Goal: Task Accomplishment & Management: Use online tool/utility

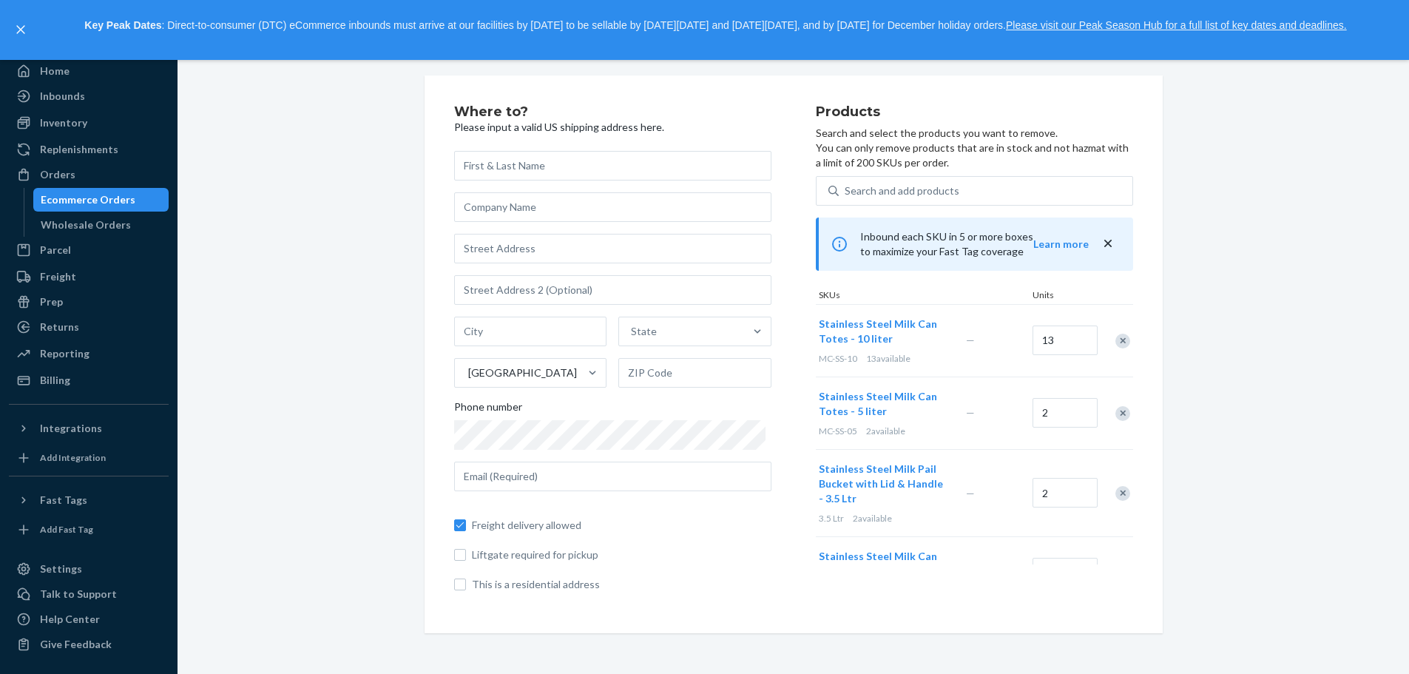
scroll to position [44, 0]
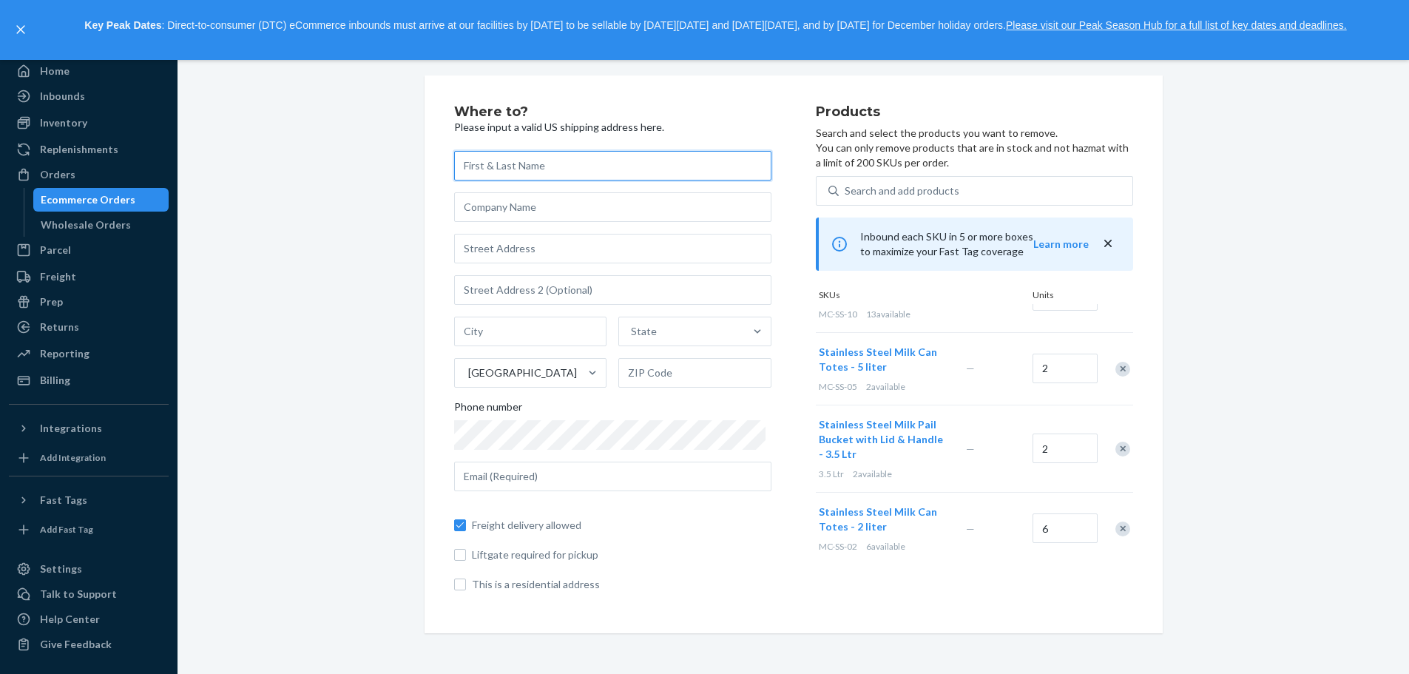
click at [551, 165] on input "text" at bounding box center [612, 166] width 317 height 30
type input "[PERSON_NAME]"
click at [462, 210] on input "text" at bounding box center [612, 207] width 317 height 30
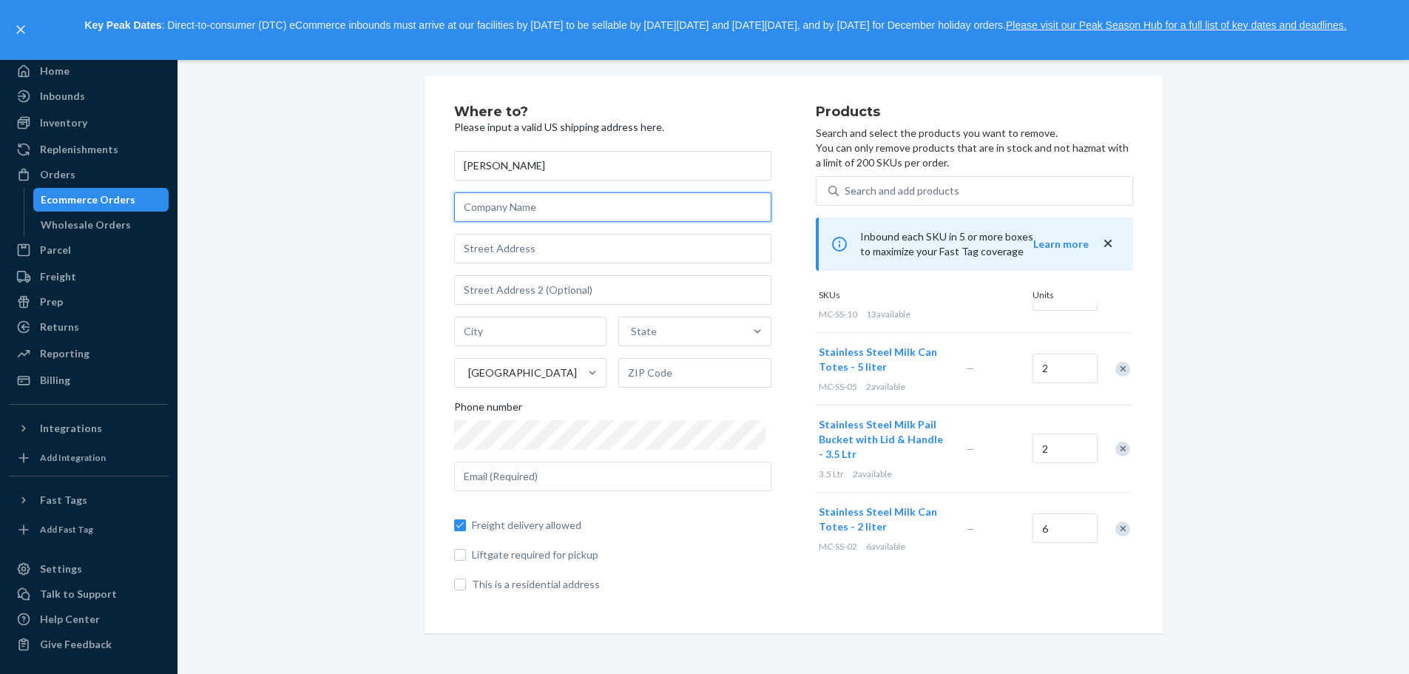
type input "SHENANDOAH HOMESTEAD SUPPLY"
type input "961"
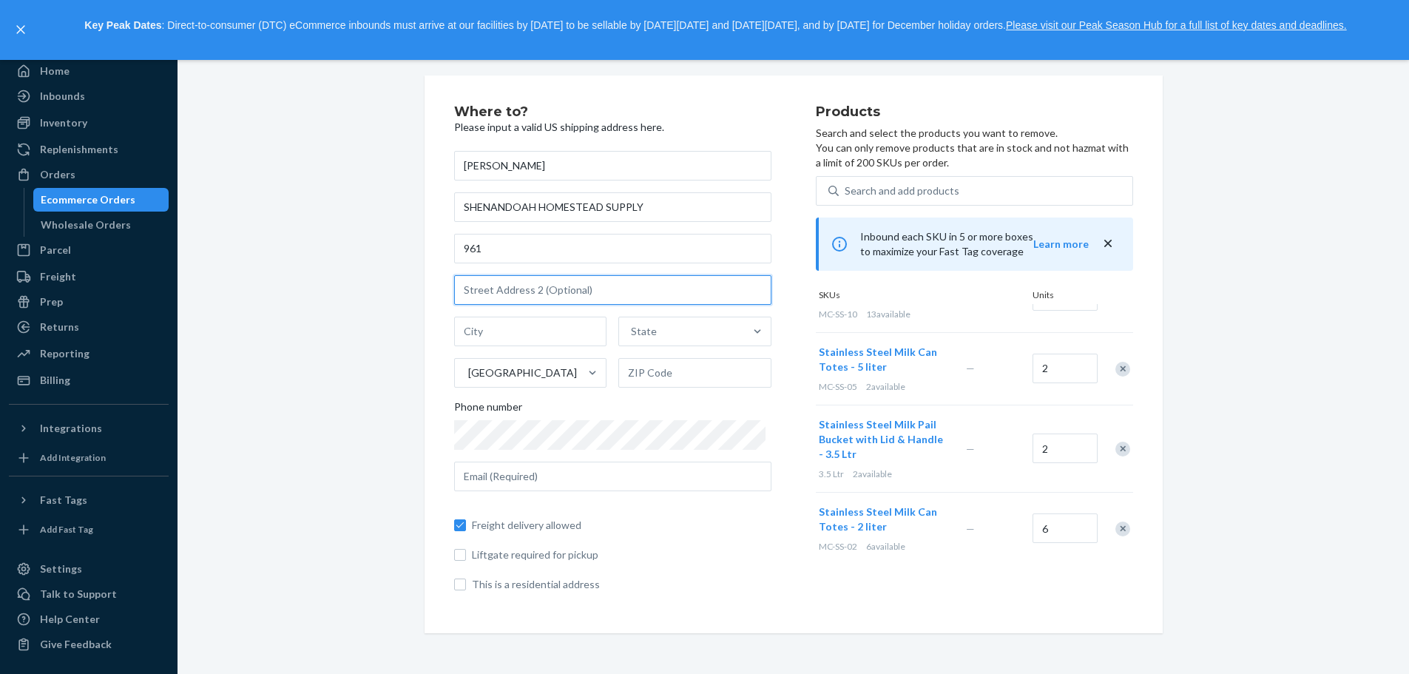
type input "Mt Olivet Rd"
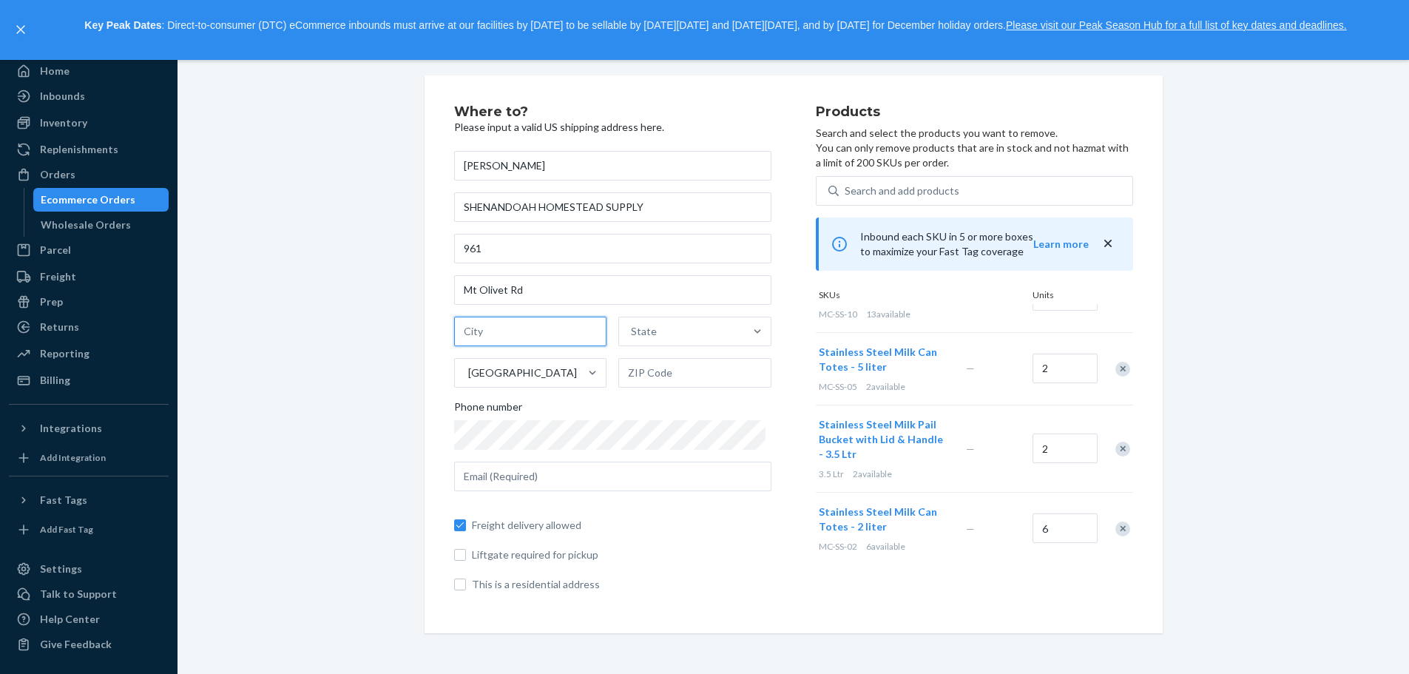
type input "DYKE"
type input "VA"
type input "22935"
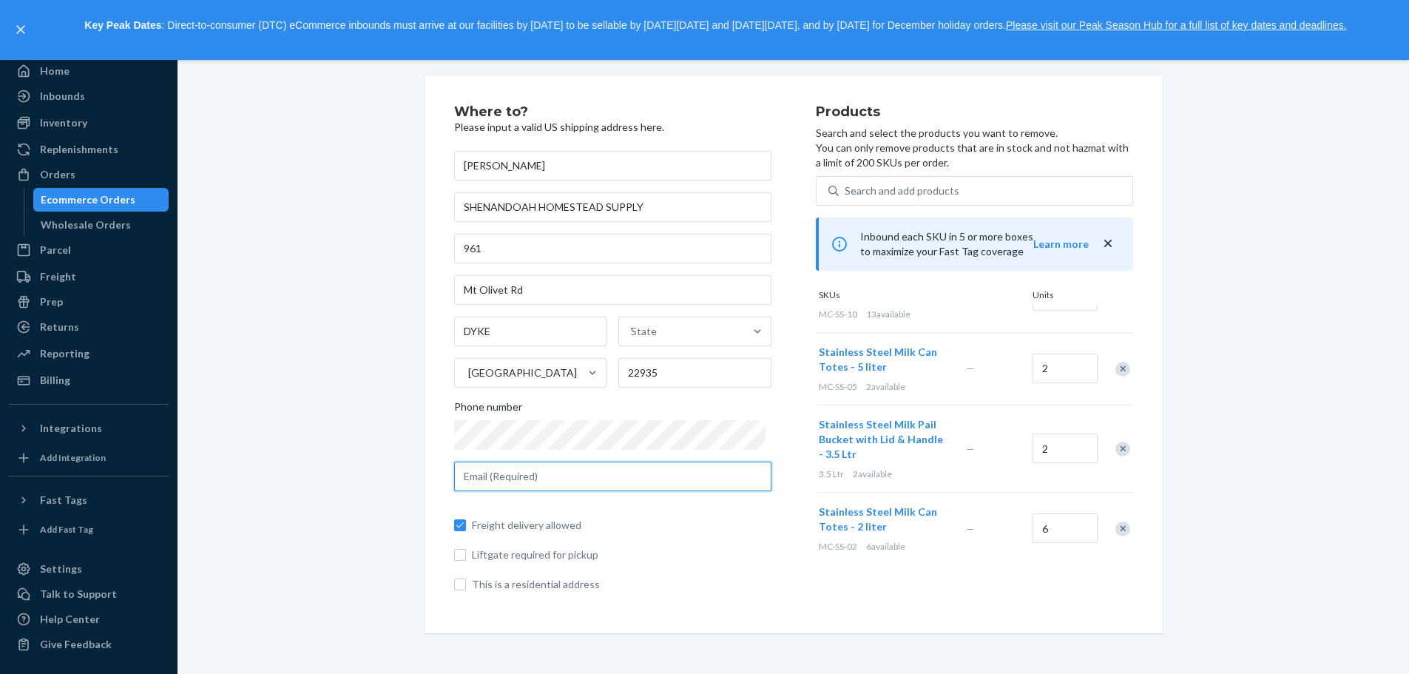
type input "[EMAIL_ADDRESS][DOMAIN_NAME]"
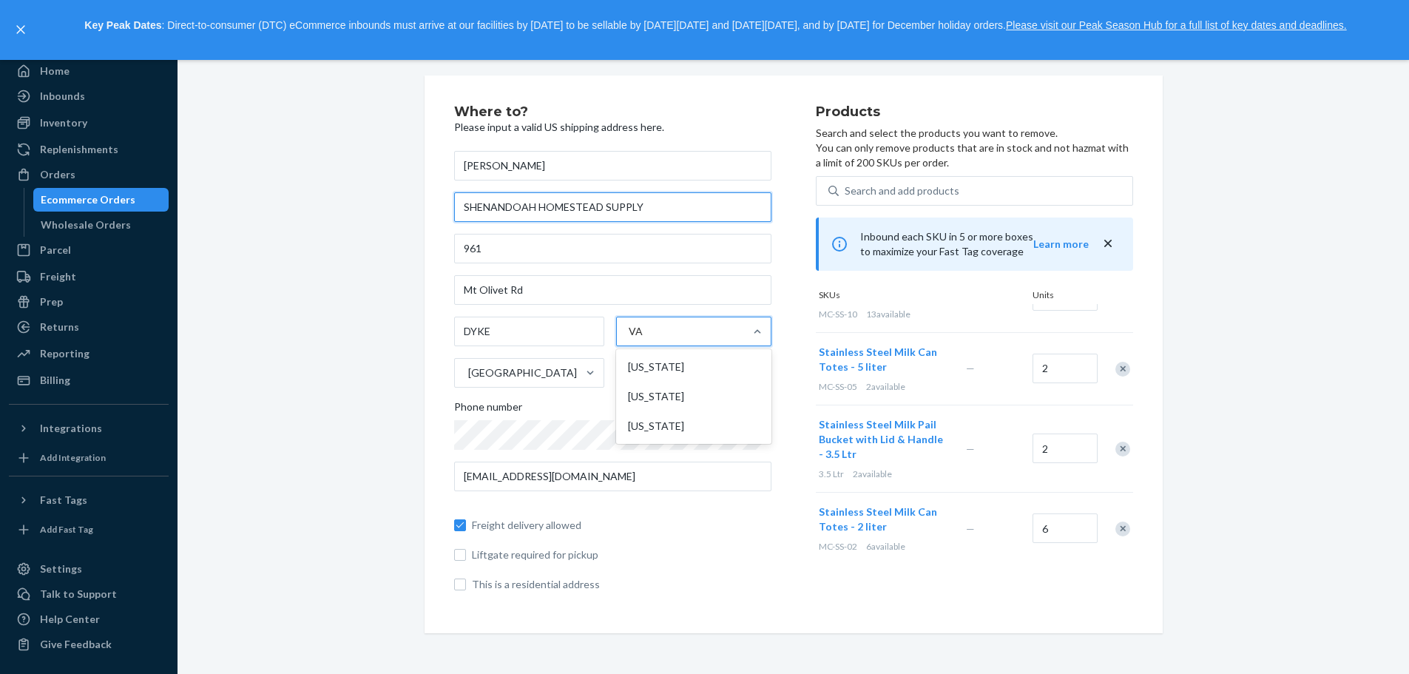
scroll to position [0, 0]
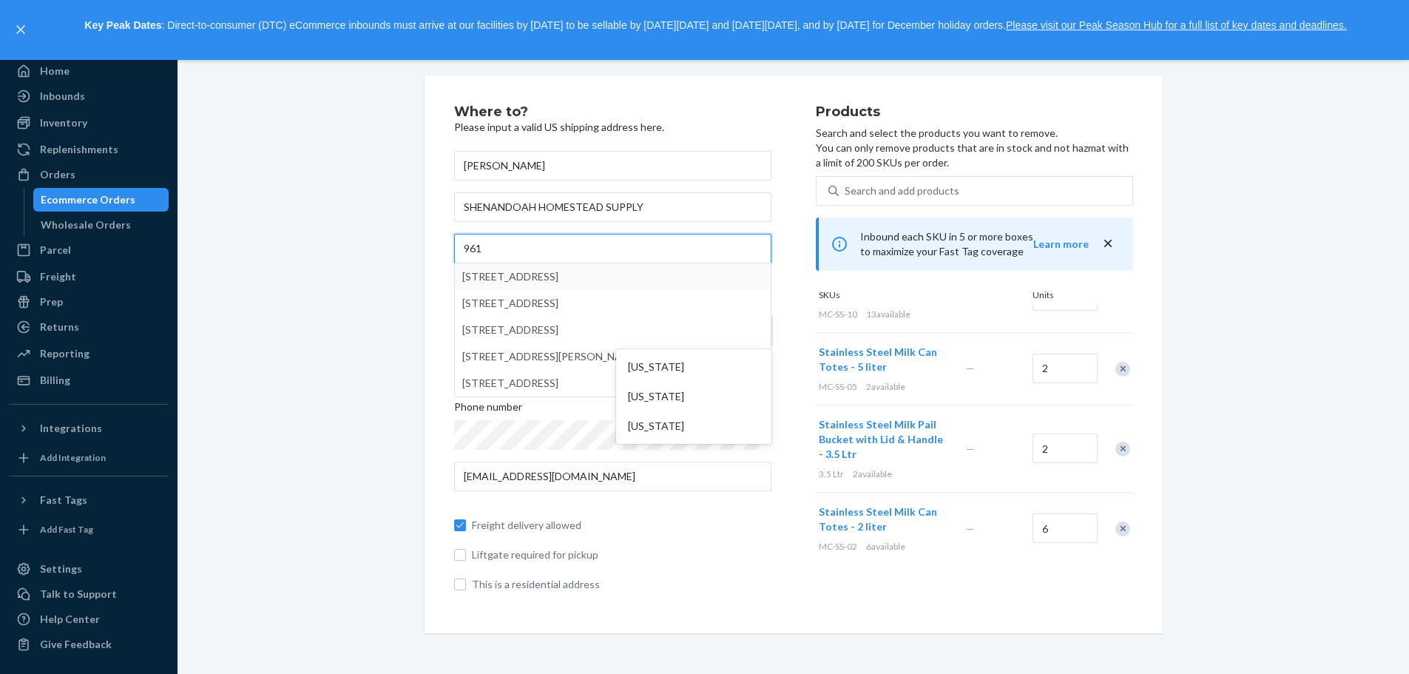
click at [537, 242] on input "961" at bounding box center [612, 249] width 317 height 30
type input "[STREET_ADDRESS]"
click at [574, 246] on input "[STREET_ADDRESS]" at bounding box center [612, 249] width 317 height 30
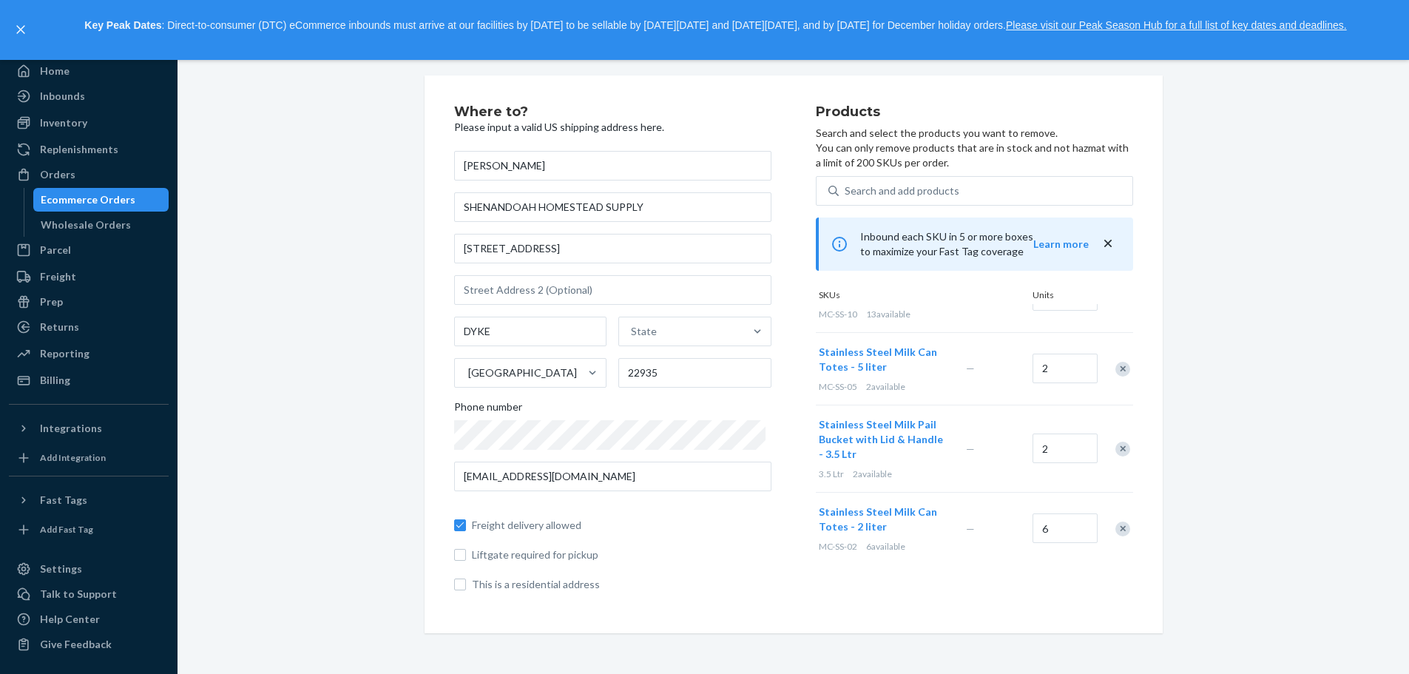
click at [346, 366] on div "Where to? Please input a valid US shipping address here. [PERSON_NAME] HOMESTEA…" at bounding box center [793, 354] width 1209 height 558
type input "v"
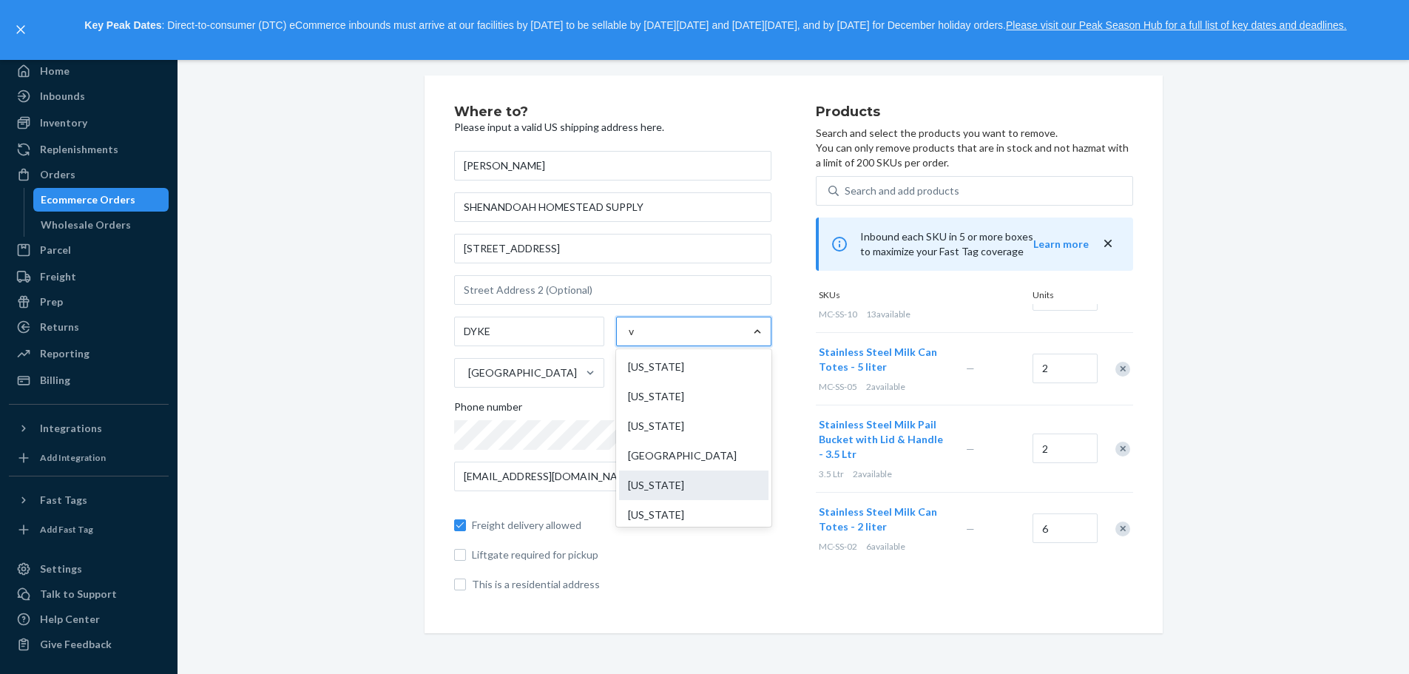
click at [658, 484] on div "[US_STATE]" at bounding box center [693, 485] width 149 height 30
click at [635, 339] on input "v" at bounding box center [632, 331] width 7 height 15
click at [758, 419] on div "Phone number" at bounding box center [612, 409] width 317 height 21
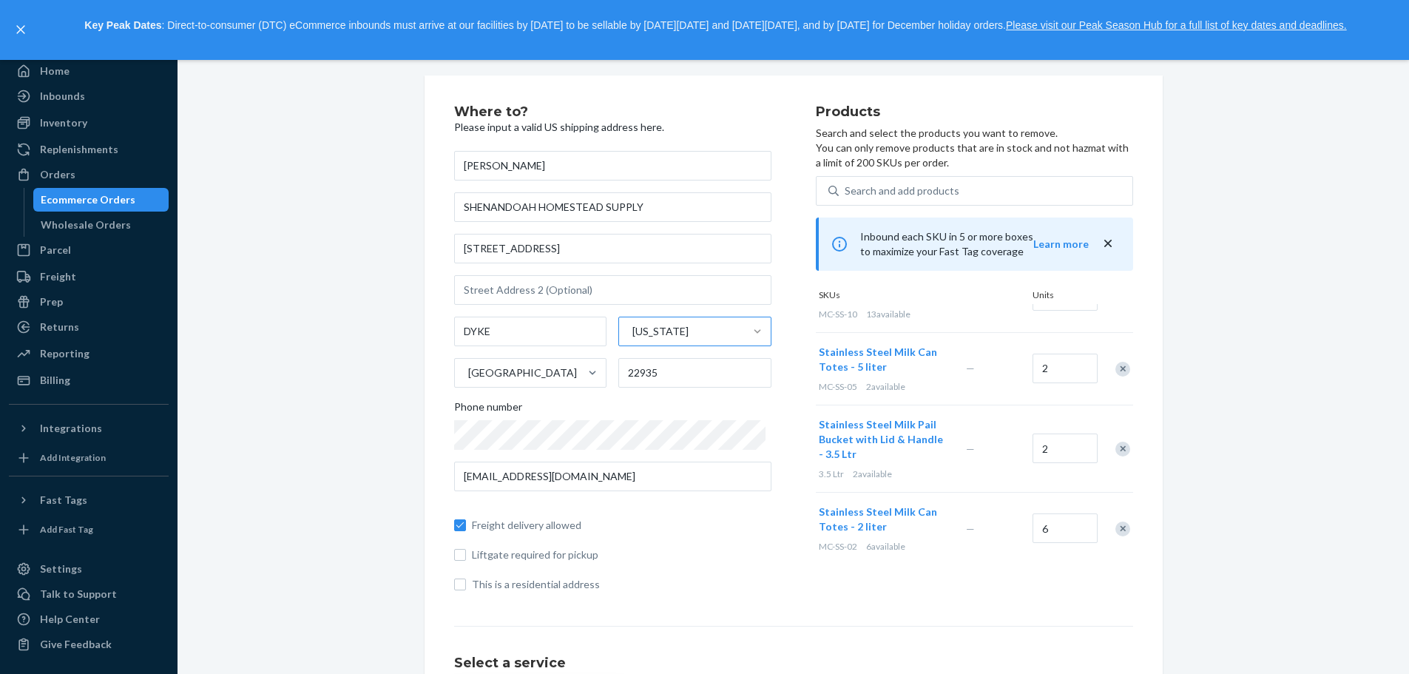
click at [768, 457] on div "Where to? Please input a valid US shipping address here. [PERSON_NAME] HOMESTEA…" at bounding box center [635, 354] width 362 height 499
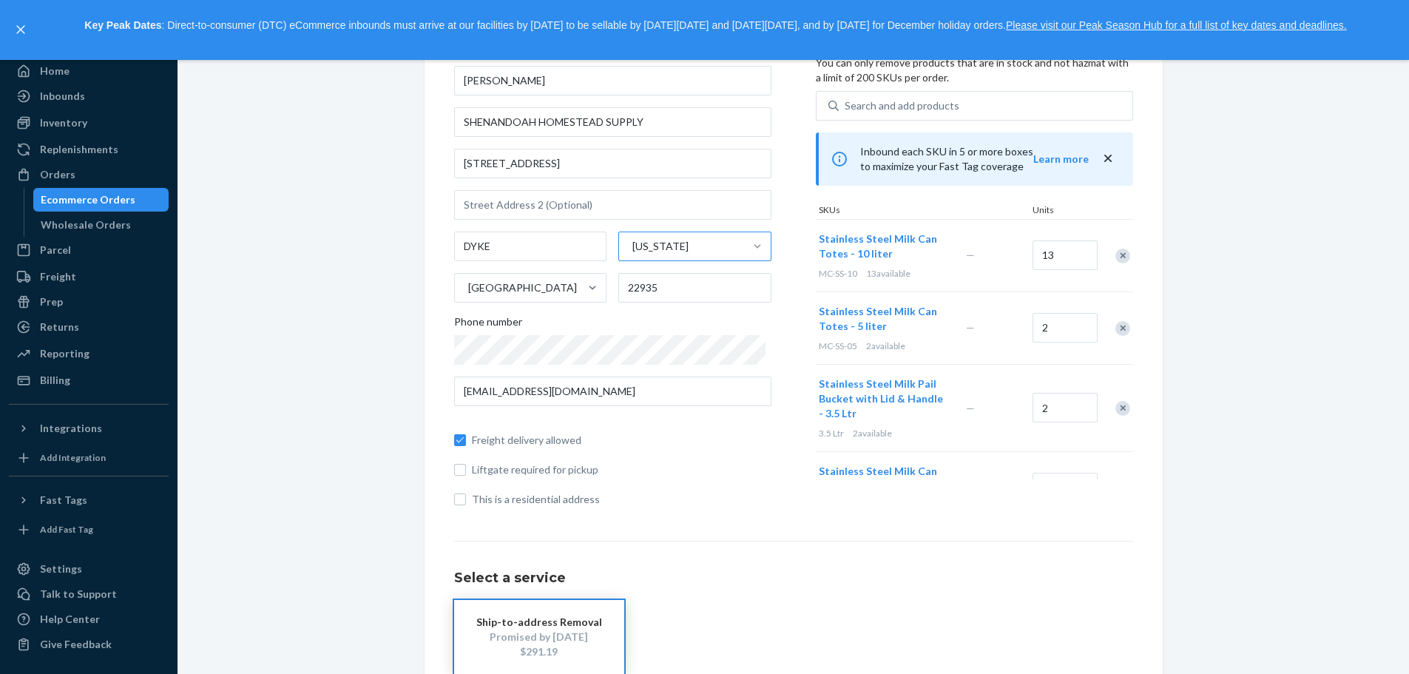
scroll to position [81, 0]
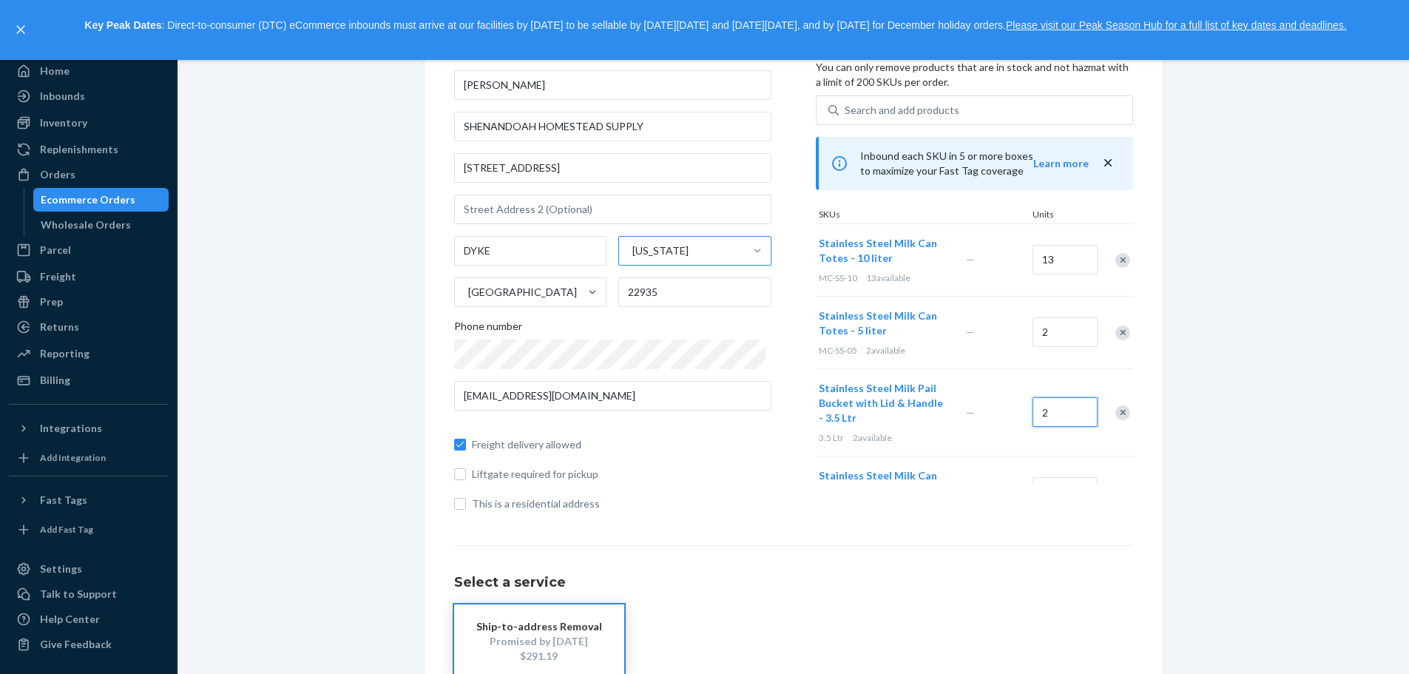
click at [1061, 413] on input "2" at bounding box center [1065, 412] width 65 height 30
type input "0"
click at [1115, 412] on div "Remove Item" at bounding box center [1122, 412] width 15 height 15
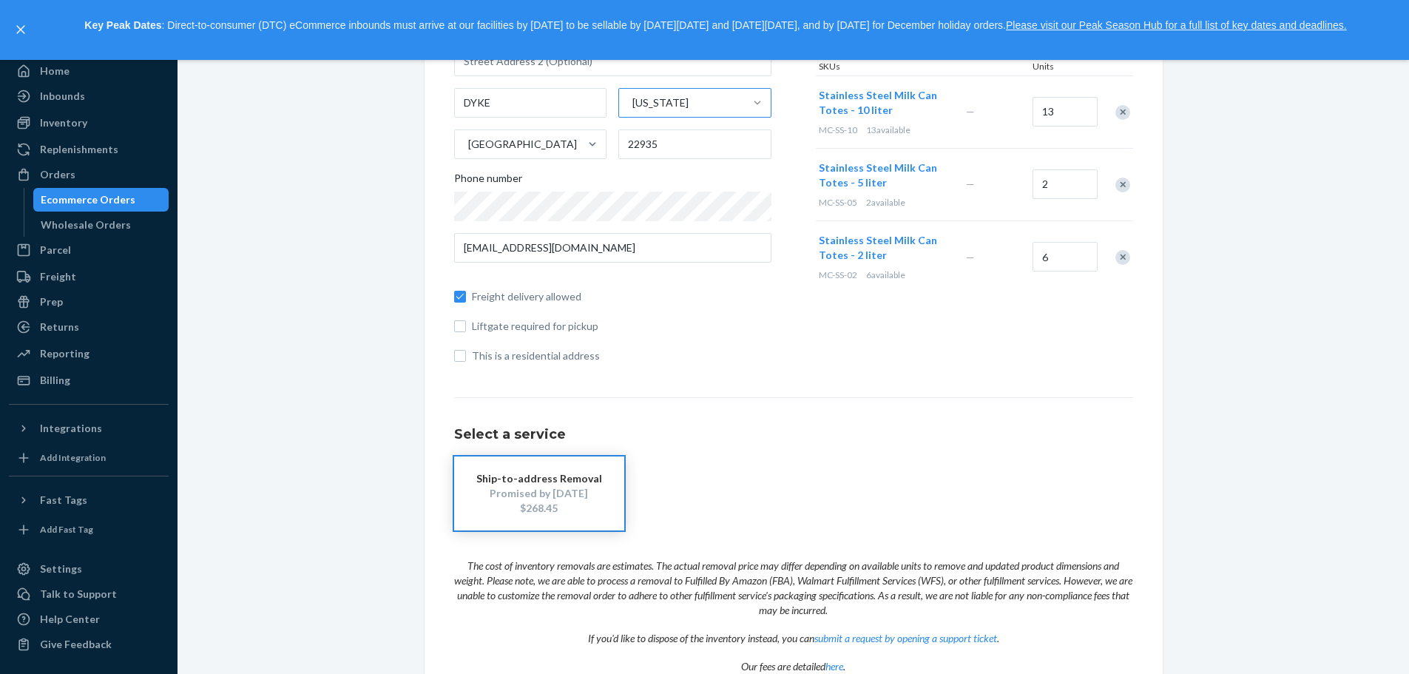
scroll to position [155, 0]
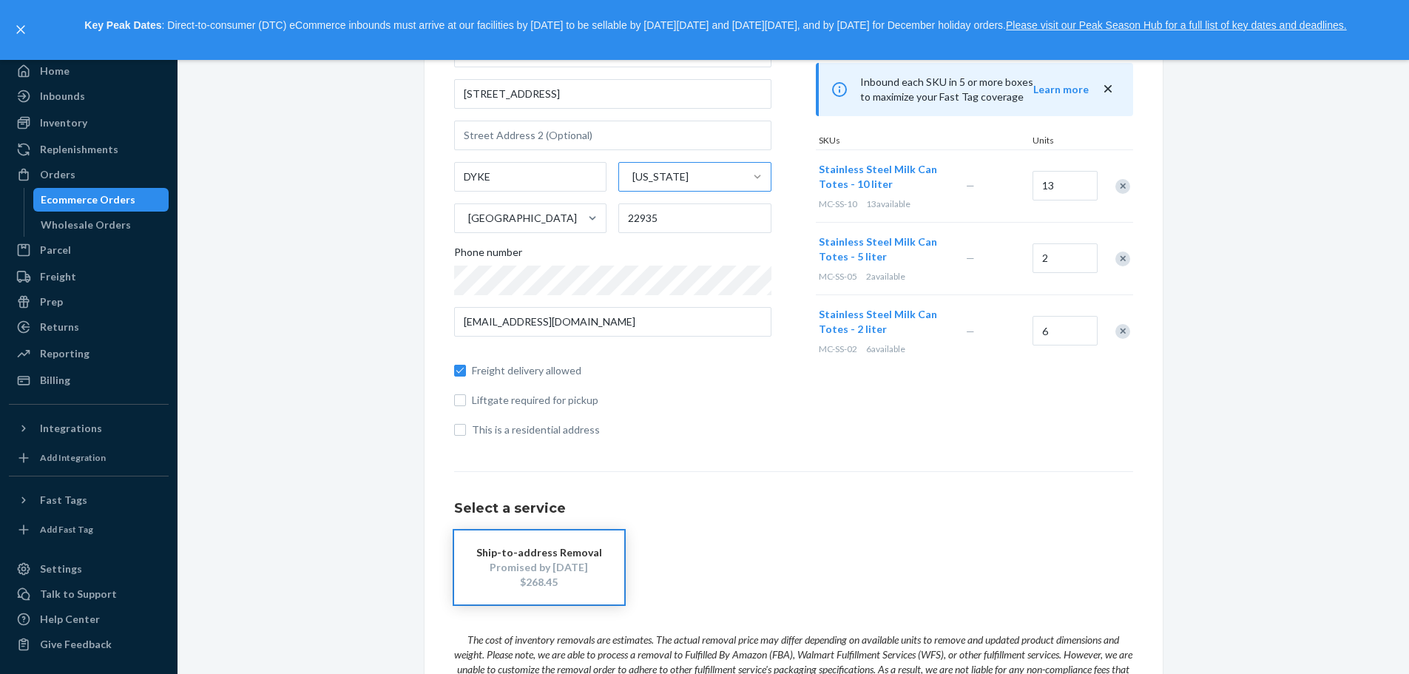
click at [1119, 258] on div "Remove Item" at bounding box center [1122, 258] width 15 height 15
click at [1055, 440] on div "Products Search and select the products you want to remove. You can only remove…" at bounding box center [974, 199] width 317 height 499
click at [1116, 261] on div "Remove Item" at bounding box center [1122, 258] width 15 height 15
click at [1038, 453] on div "Where to? Please input a valid US shipping address here. [PERSON_NAME] HOMESTEA…" at bounding box center [793, 371] width 679 height 842
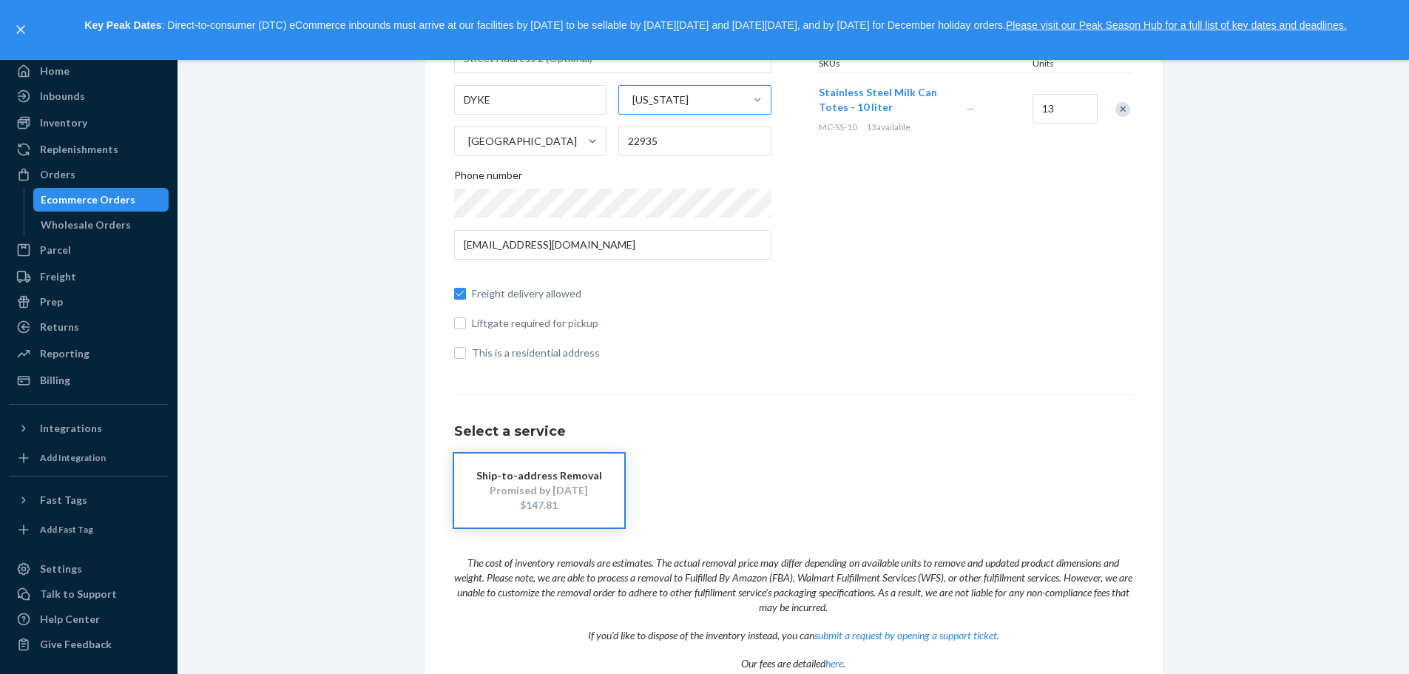
scroll to position [303, 0]
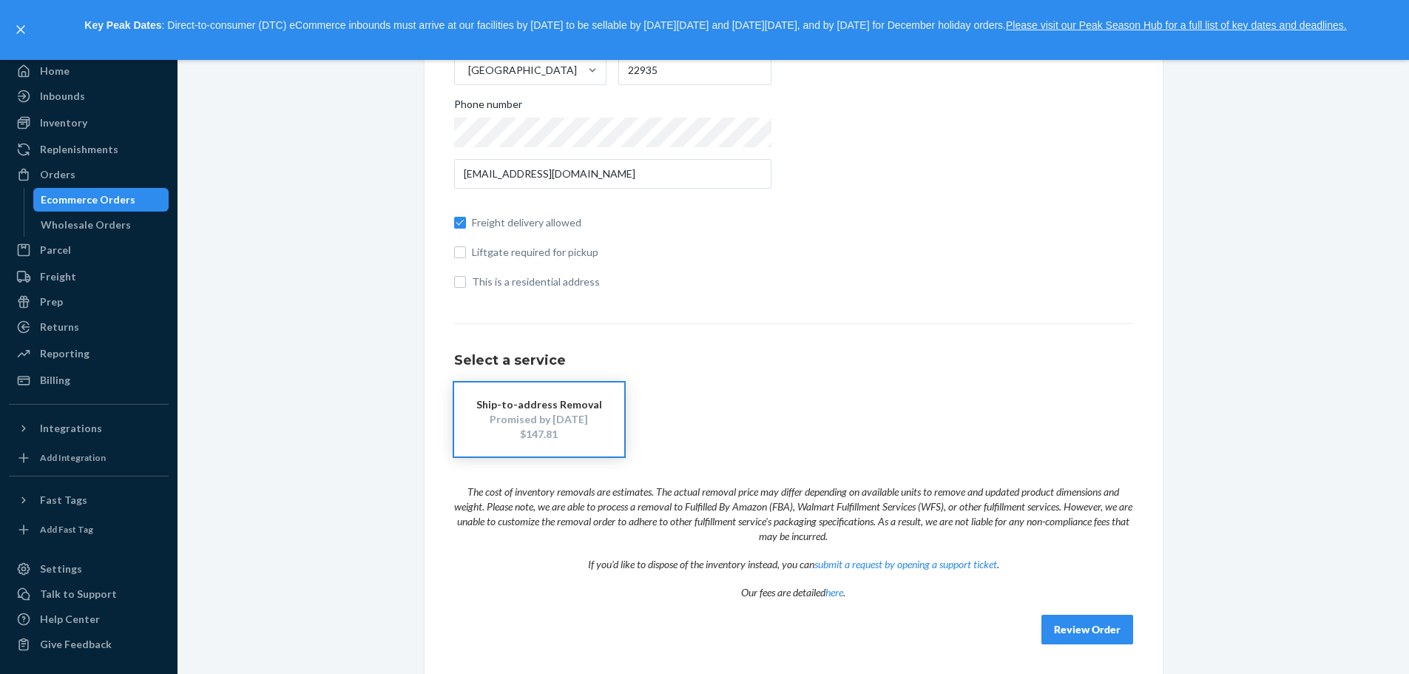
click at [1084, 637] on button "Review Order" at bounding box center [1087, 630] width 92 height 30
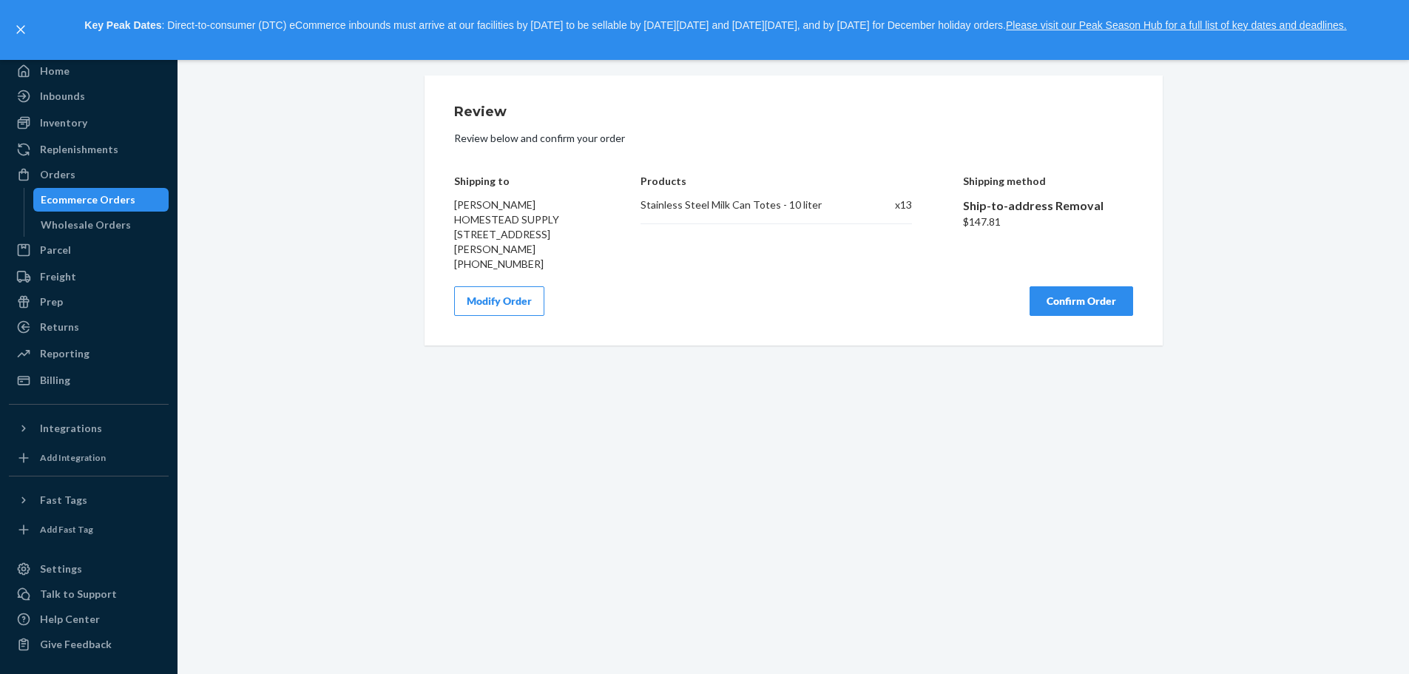
click at [1078, 316] on button "Confirm Order" at bounding box center [1082, 301] width 104 height 30
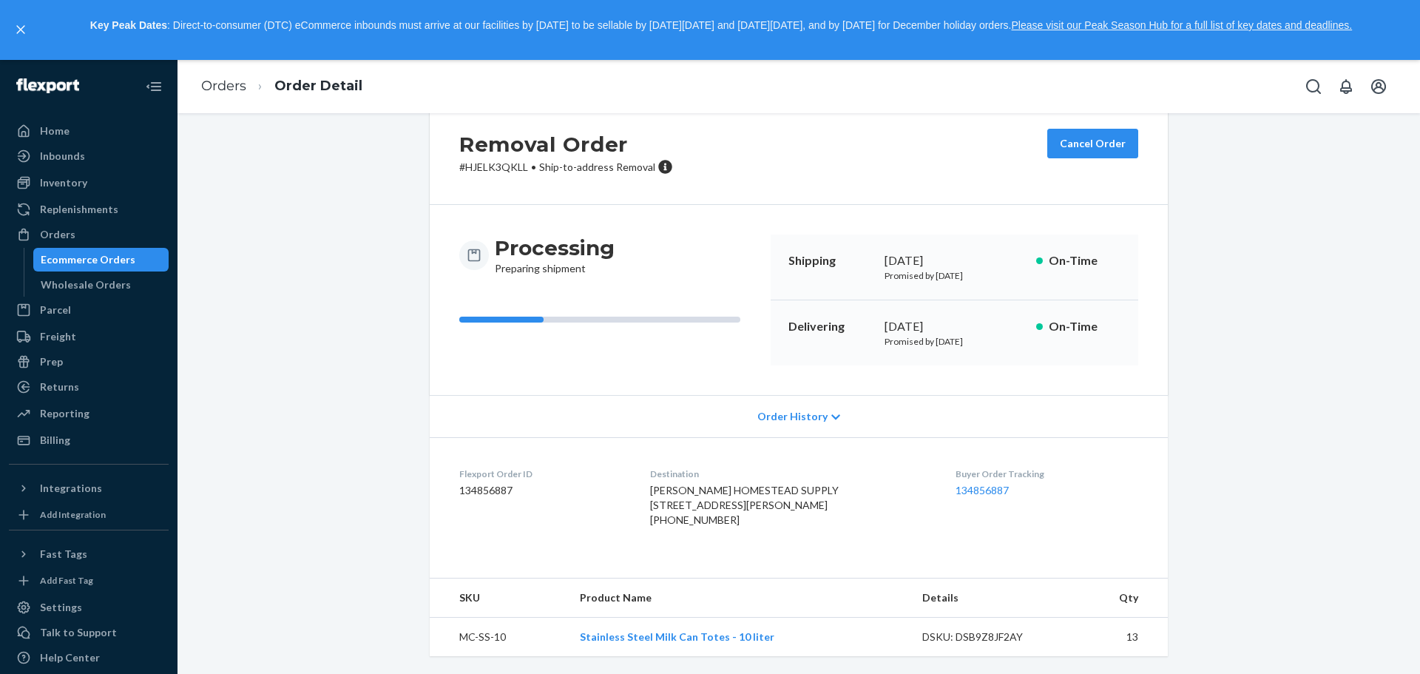
scroll to position [81, 0]
